Goal: Task Accomplishment & Management: Use online tool/utility

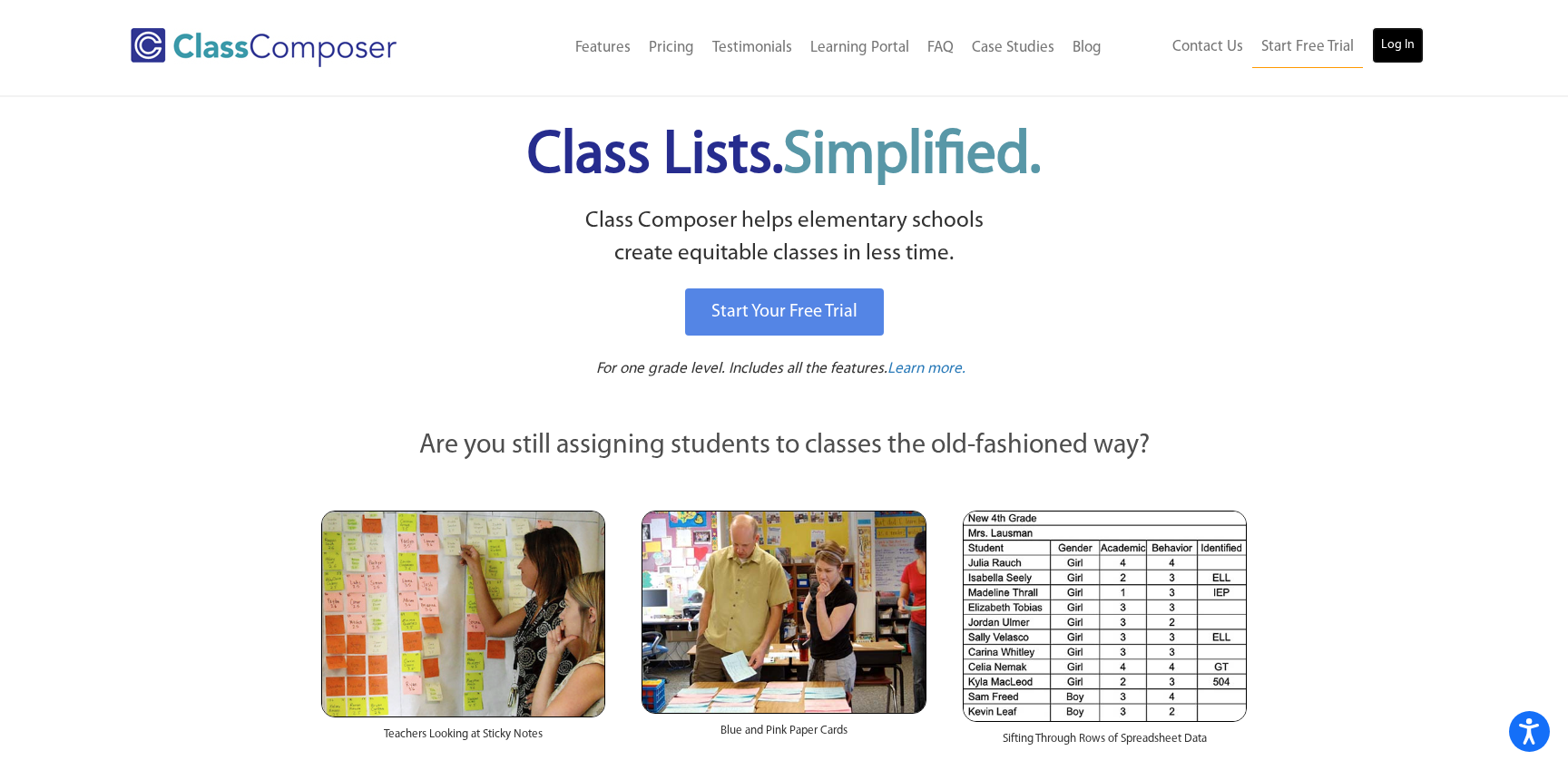
click at [1395, 43] on link "Log In" at bounding box center [1397, 45] width 52 height 37
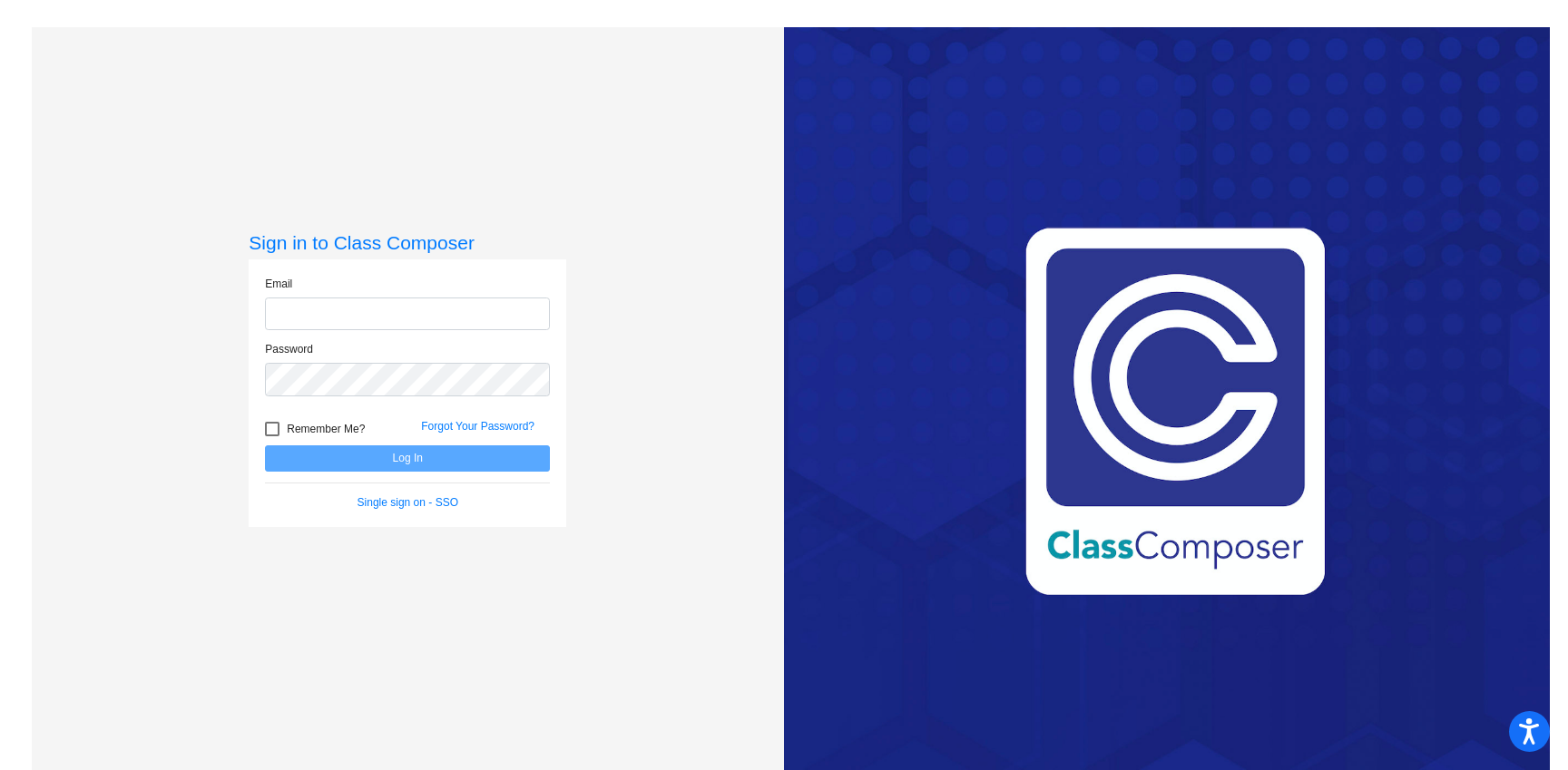
type input "[EMAIL_ADDRESS][DOMAIN_NAME]"
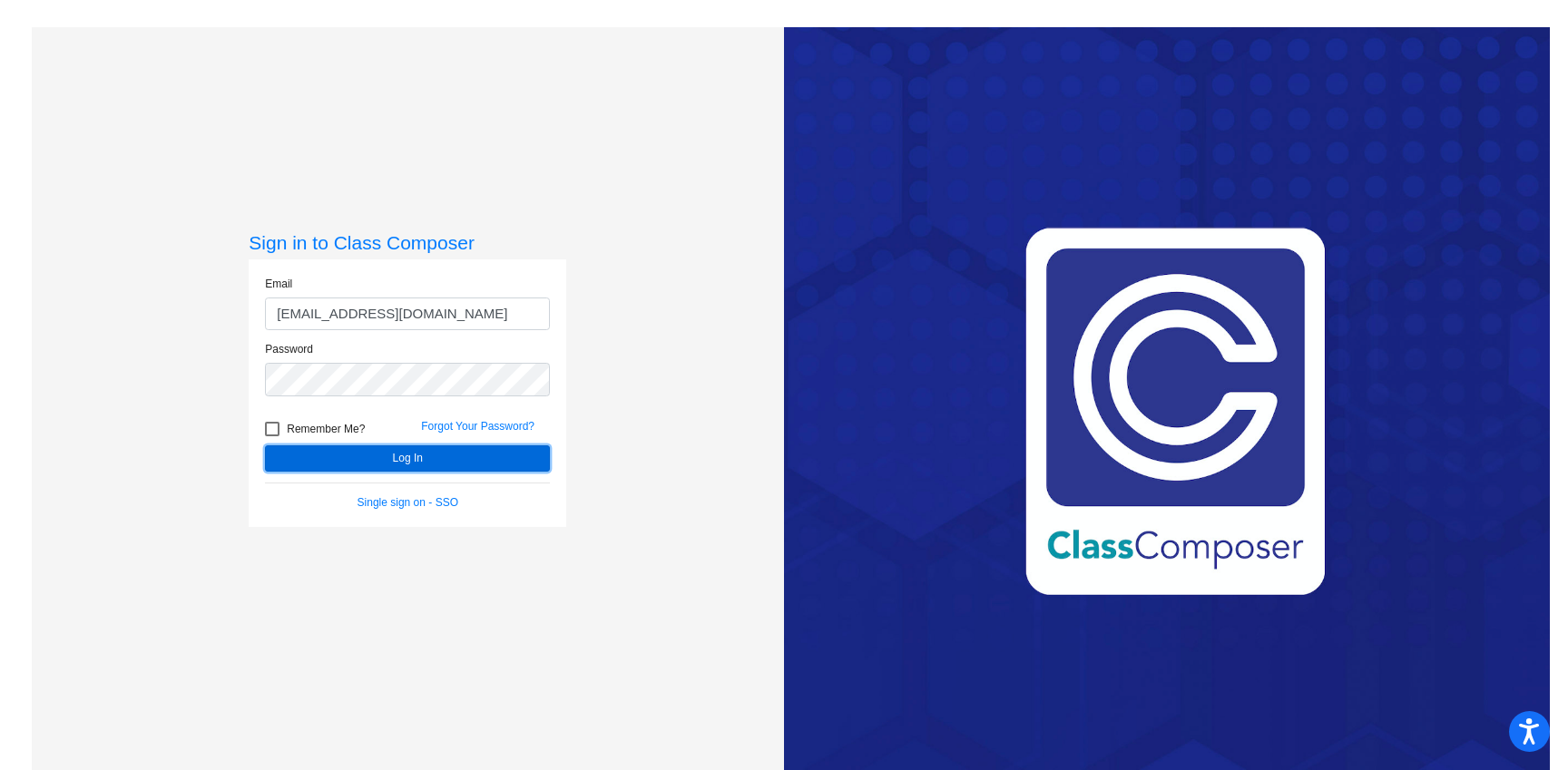
click at [391, 457] on button "Log In" at bounding box center [407, 459] width 285 height 26
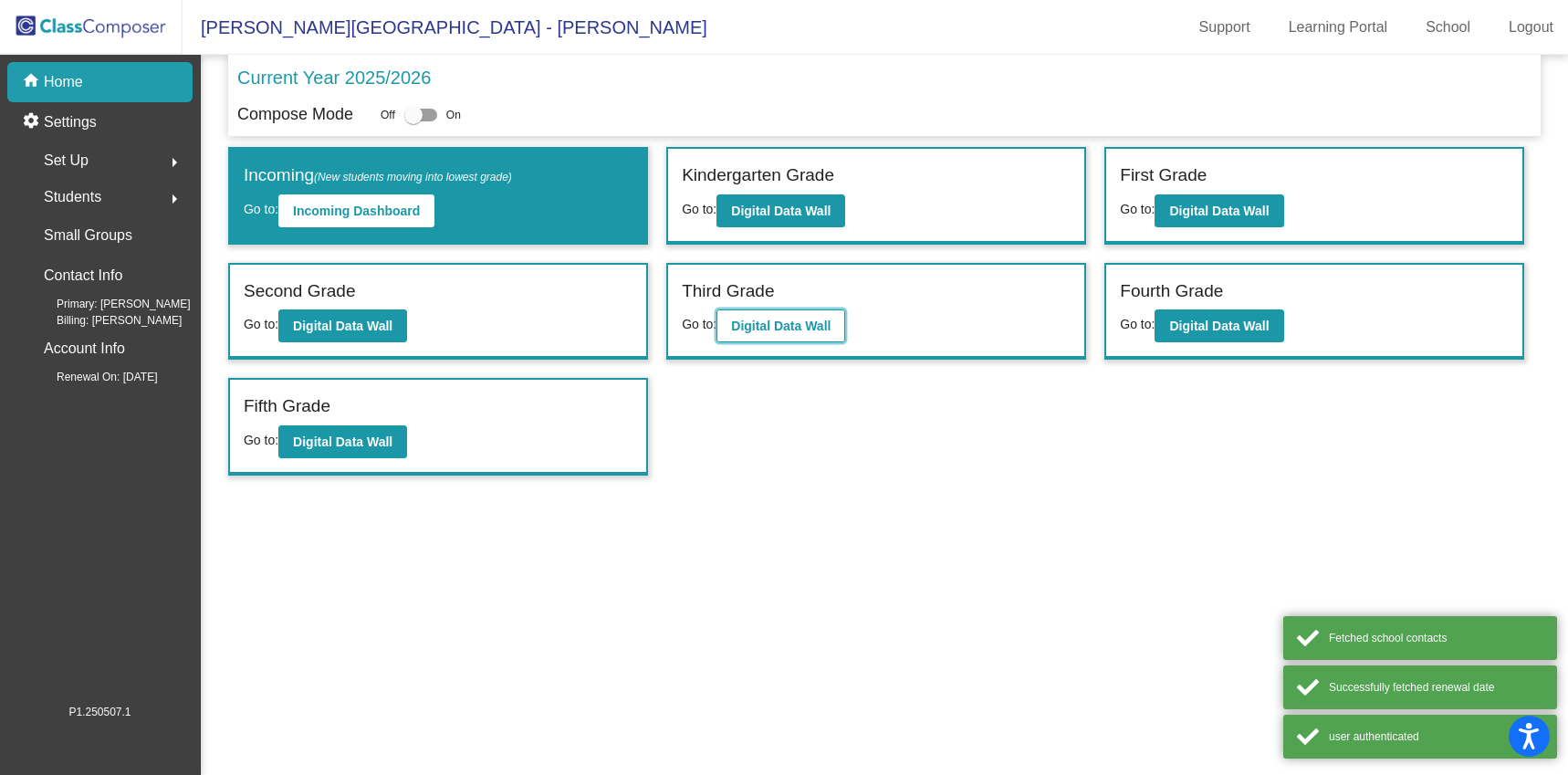
click at [791, 318] on b "Digital Data Wall" at bounding box center [781, 325] width 99 height 14
